Goal: Information Seeking & Learning: Learn about a topic

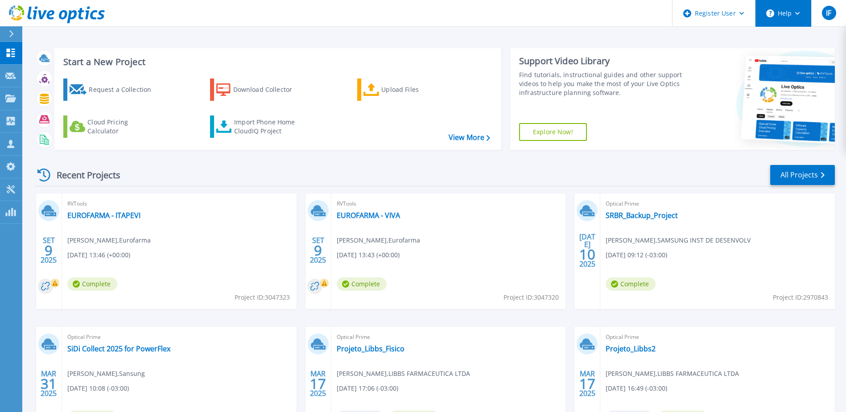
click at [785, 20] on button "Help" at bounding box center [783, 13] width 56 height 27
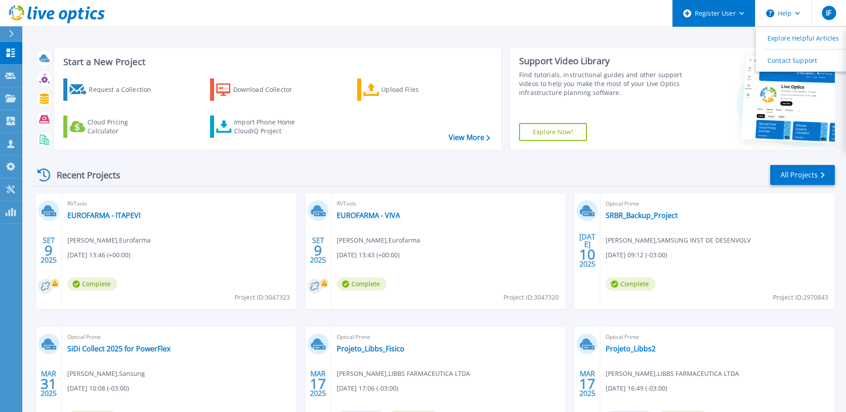
click at [747, 21] on div "Register User" at bounding box center [714, 13] width 83 height 27
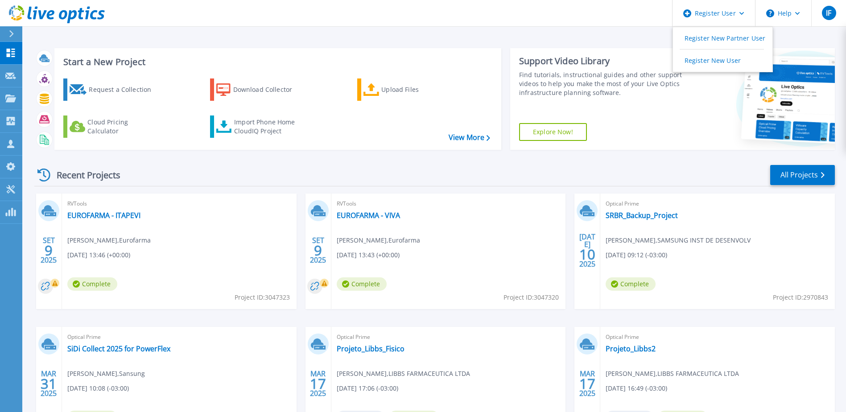
click at [499, 21] on header "Register User Register New Partner User Register New User Help IF Usuário Dell …" at bounding box center [423, 13] width 846 height 27
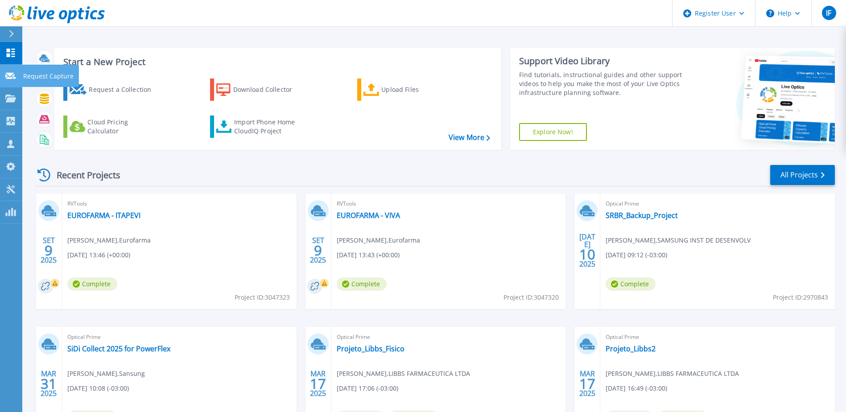
click at [9, 77] on icon at bounding box center [10, 76] width 11 height 7
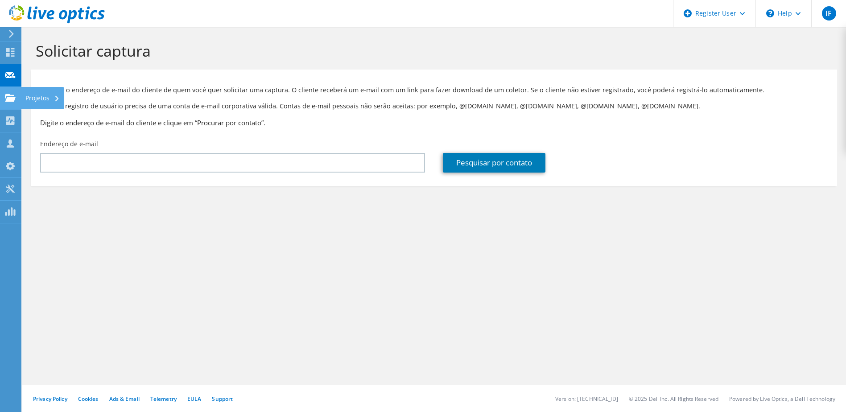
click at [12, 98] on use at bounding box center [10, 98] width 11 height 8
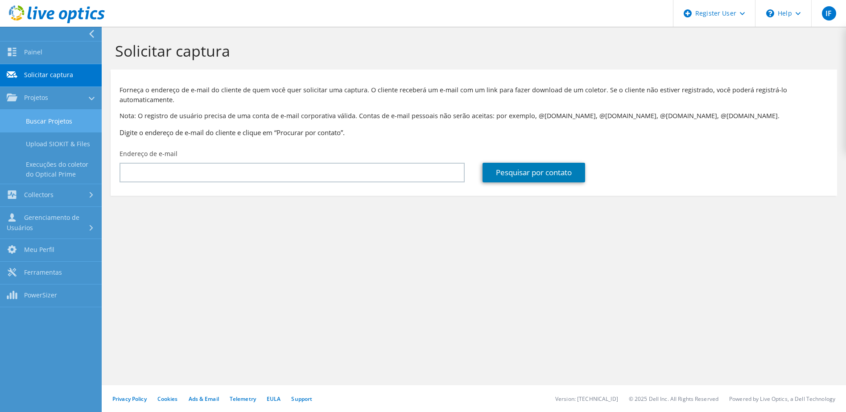
click at [69, 127] on link "Buscar Projetos" at bounding box center [51, 121] width 102 height 23
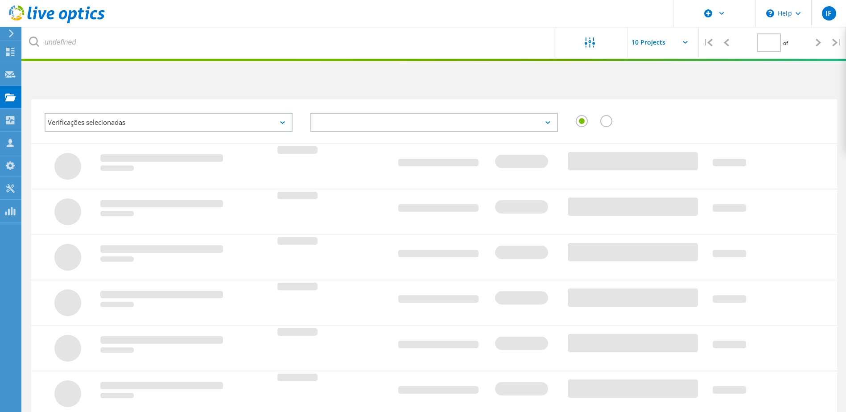
type input "1"
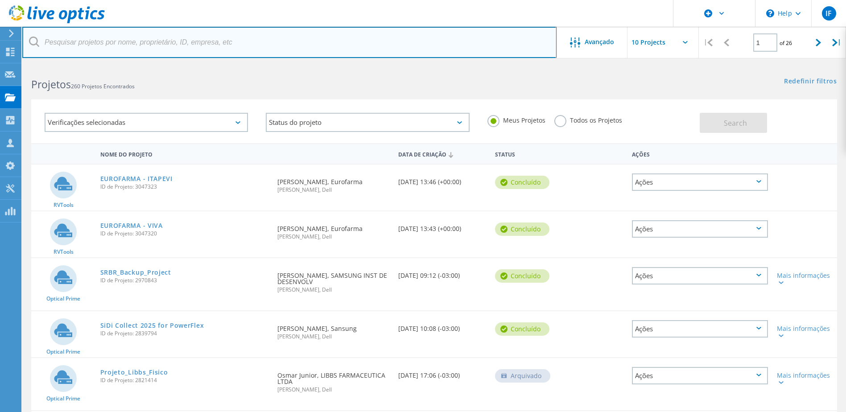
click at [138, 42] on input "text" at bounding box center [289, 42] width 534 height 31
type input "v"
click at [161, 41] on input "text" at bounding box center [289, 42] width 534 height 31
paste input "[PERSON_NAME][EMAIL_ADDRESS][DOMAIN_NAME]"
type input "[PERSON_NAME][EMAIL_ADDRESS][DOMAIN_NAME]"
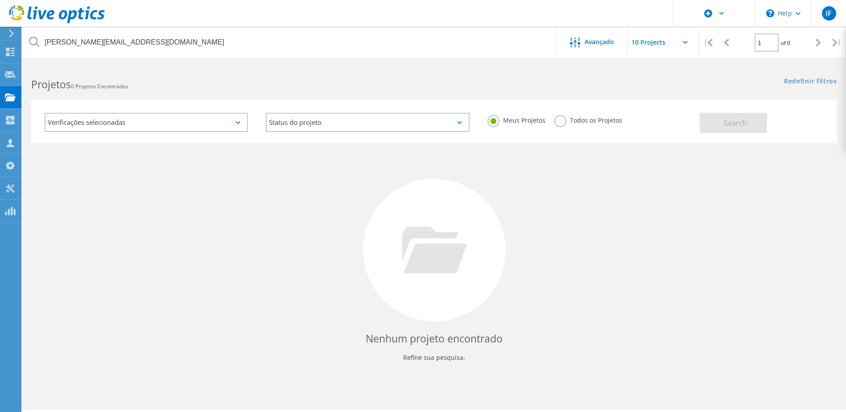
click at [557, 123] on label "Todos os Projetos" at bounding box center [588, 119] width 68 height 8
click at [0, 0] on input "Todos os Projetos" at bounding box center [0, 0] width 0 height 0
click at [720, 126] on button "Search" at bounding box center [733, 123] width 67 height 20
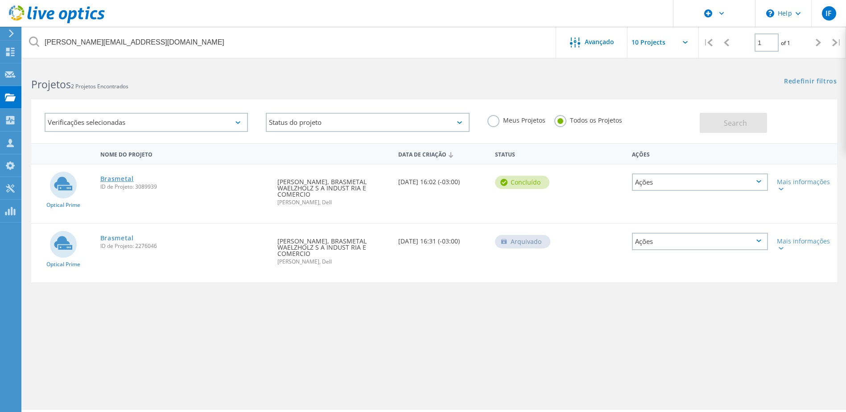
click at [116, 177] on link "Brasmetal" at bounding box center [116, 179] width 33 height 6
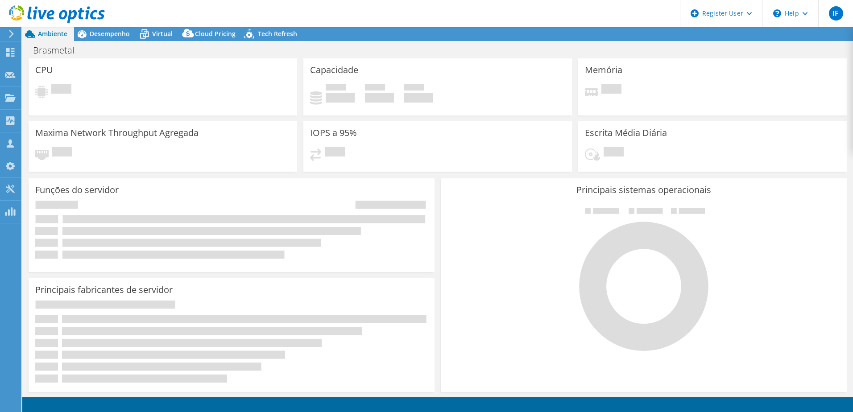
select select "USD"
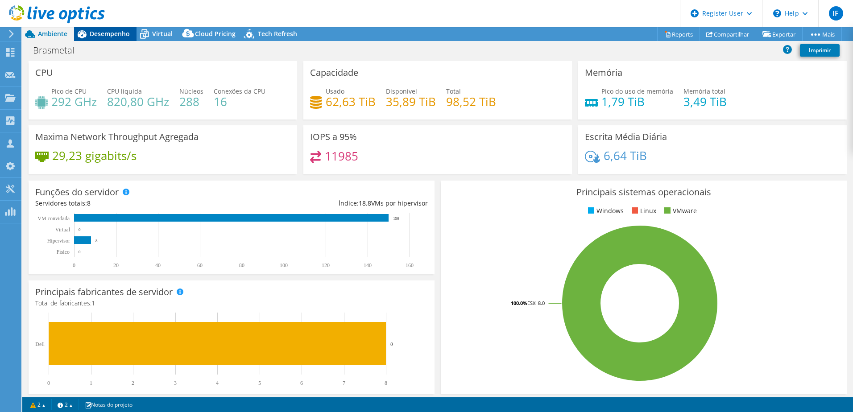
click at [121, 35] on span "Desempenho" at bounding box center [110, 33] width 40 height 8
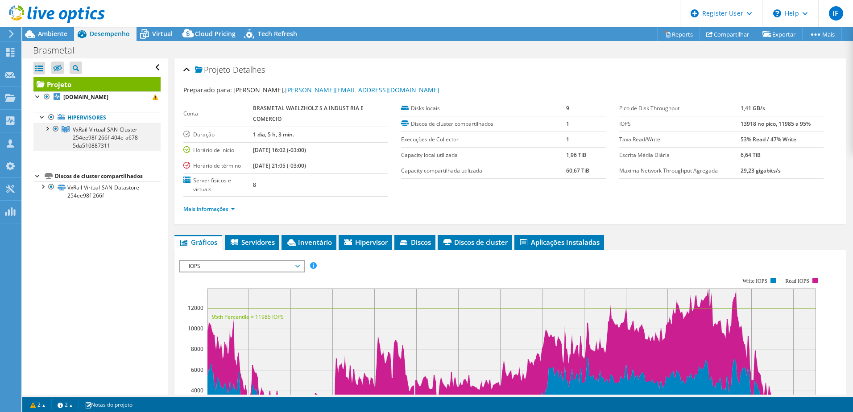
click at [47, 130] on div at bounding box center [46, 128] width 9 height 9
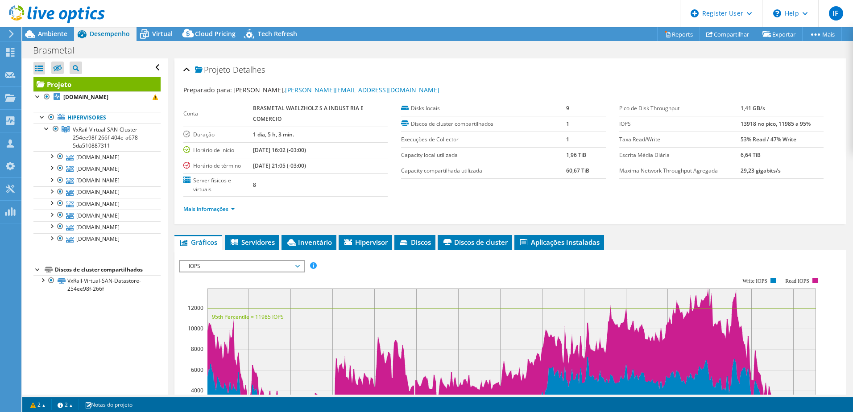
click at [573, 86] on div "Preparado para: [PERSON_NAME], [PERSON_NAME][EMAIL_ADDRESS][DOMAIN_NAME]" at bounding box center [509, 90] width 653 height 10
click at [60, 38] on div "Ambiente" at bounding box center [48, 34] width 52 height 14
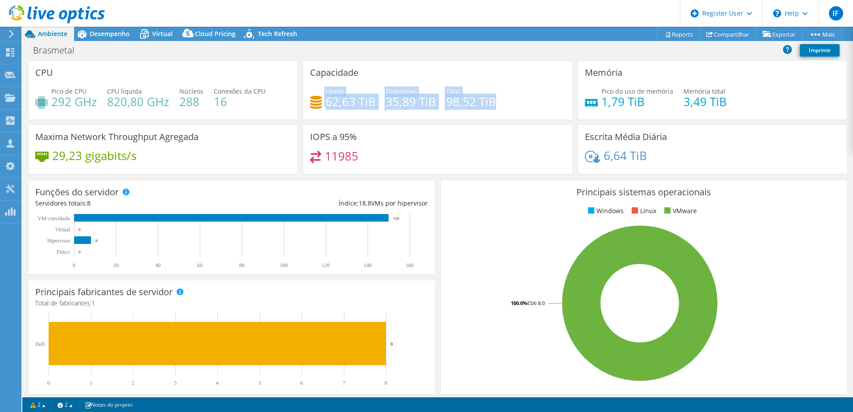
drag, startPoint x: 490, startPoint y: 103, endPoint x: 301, endPoint y: 94, distance: 189.8
click at [303, 94] on div "Capacidade Usado 62,63 TiB Disponível 35,89 TiB Total 98,52 TiB" at bounding box center [437, 90] width 268 height 58
click at [644, 21] on header "IF Usuário Dell [PERSON_NAME] [EMAIL_ADDRESS][DOMAIN_NAME] Dell My Profile Log …" at bounding box center [426, 13] width 853 height 27
click at [673, 30] on link "Reports" at bounding box center [678, 34] width 43 height 14
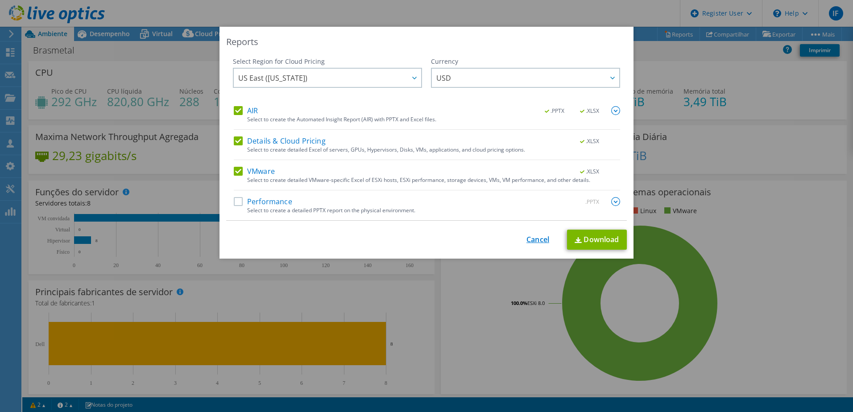
click at [539, 239] on link "Cancel" at bounding box center [537, 239] width 23 height 8
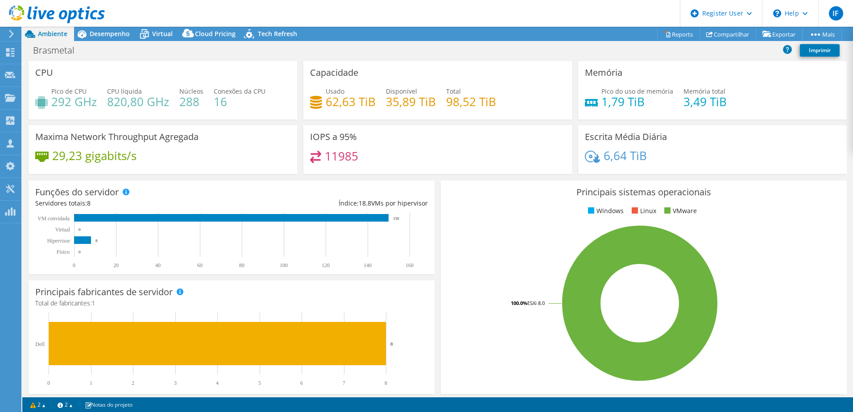
click at [505, 214] on ul "Windows Linux VMware" at bounding box center [643, 211] width 392 height 10
click at [106, 37] on span "Desempenho" at bounding box center [110, 33] width 40 height 8
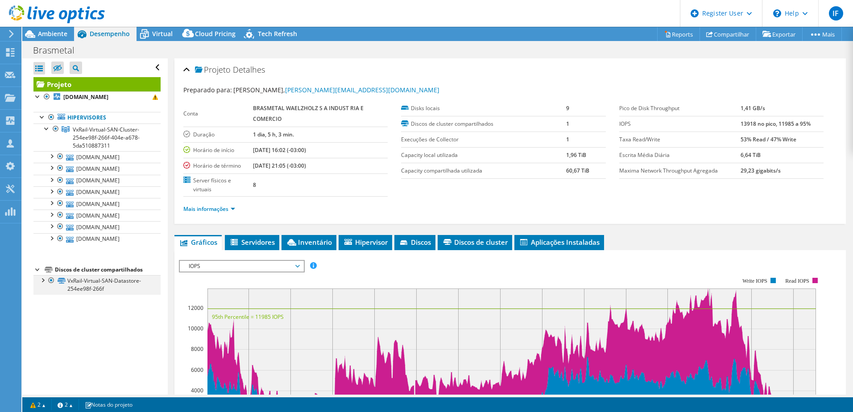
click at [41, 280] on div at bounding box center [42, 279] width 9 height 9
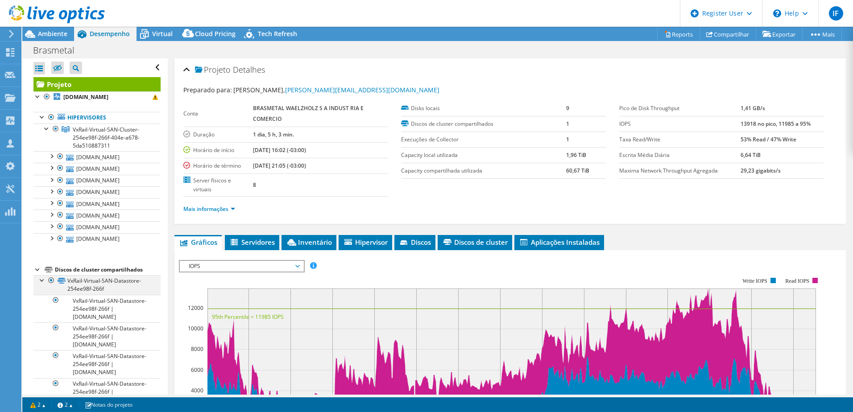
click at [41, 280] on div at bounding box center [42, 279] width 9 height 9
